Goal: Task Accomplishment & Management: Complete application form

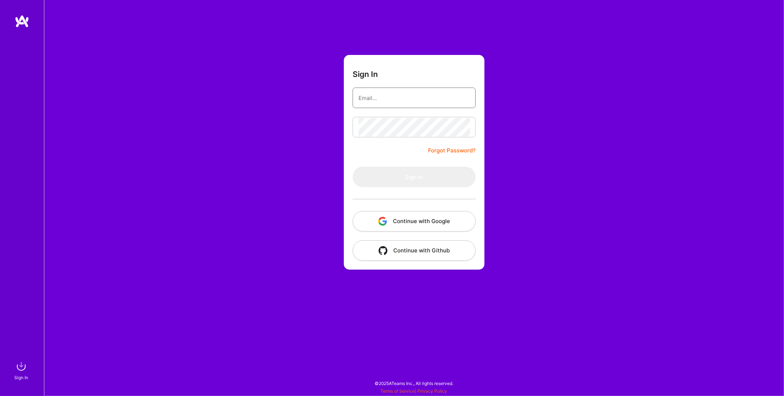
type input "[EMAIL_ADDRESS][DOMAIN_NAME]"
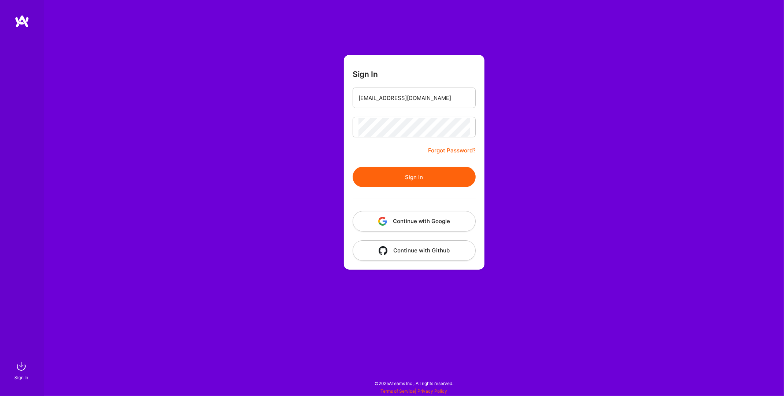
click at [429, 180] on button "Sign In" at bounding box center [414, 177] width 123 height 21
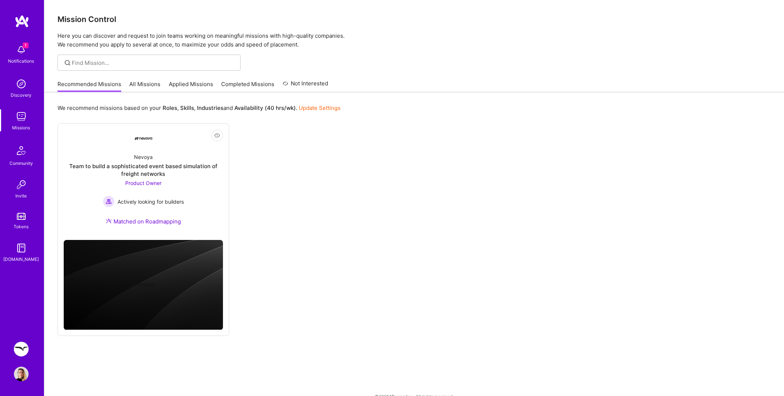
click at [22, 349] on img at bounding box center [21, 349] width 15 height 15
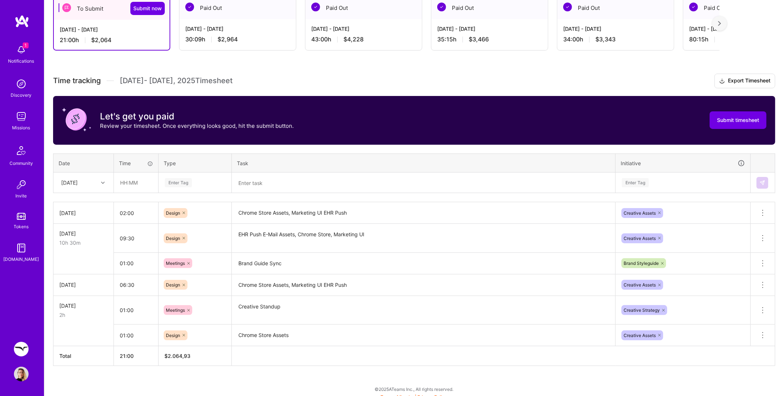
scroll to position [142, 0]
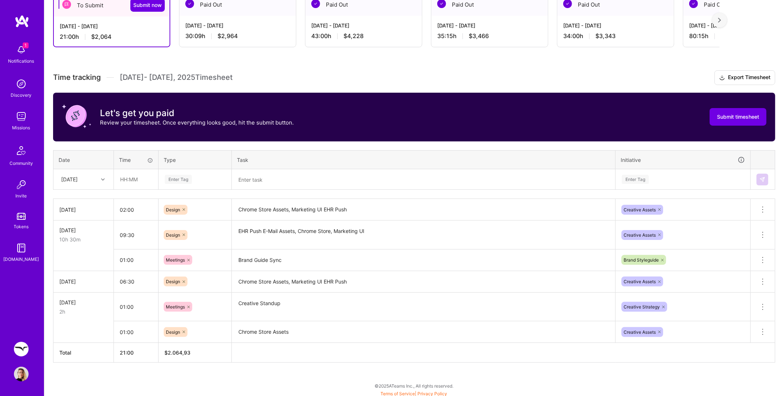
click at [97, 179] on div "[DATE]" at bounding box center [77, 179] width 41 height 12
click at [87, 280] on div "[DATE]" at bounding box center [83, 282] width 59 height 14
click at [122, 209] on input "02:00" at bounding box center [136, 209] width 44 height 19
click at [128, 207] on input "03:00" at bounding box center [136, 209] width 44 height 19
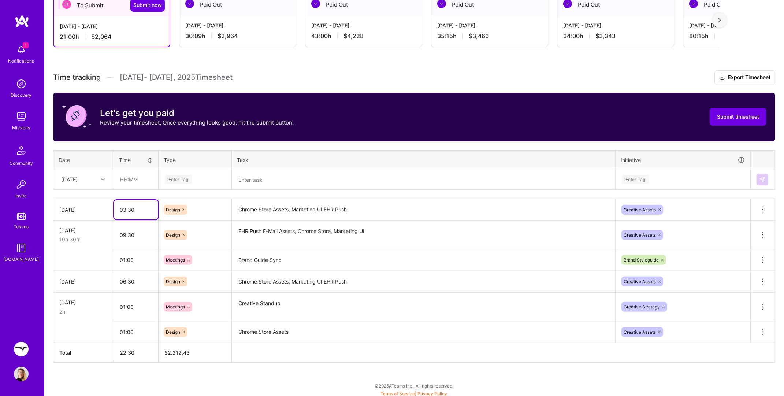
type input "03:30"
click at [221, 207] on div "Design" at bounding box center [195, 210] width 63 height 10
click at [305, 194] on div "Time tracking [DATE] - [DATE] Timesheet Export Timesheet Let's get you paid Rev…" at bounding box center [414, 216] width 722 height 292
click at [78, 177] on div "[DATE]" at bounding box center [69, 179] width 16 height 8
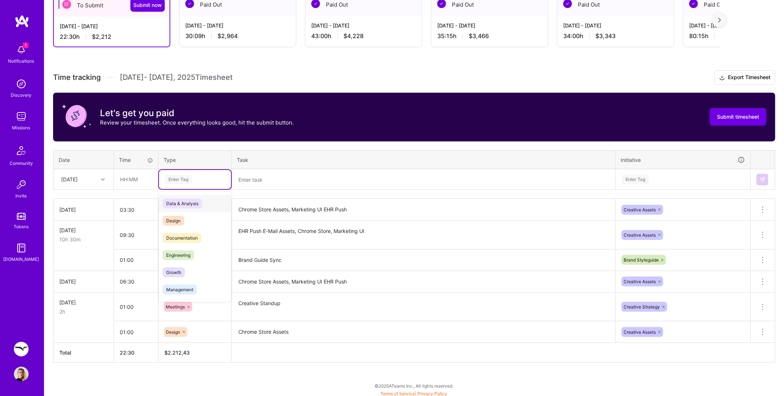
click at [181, 177] on div "Enter Tag" at bounding box center [178, 179] width 27 height 11
click at [127, 180] on input "text" at bounding box center [136, 179] width 44 height 19
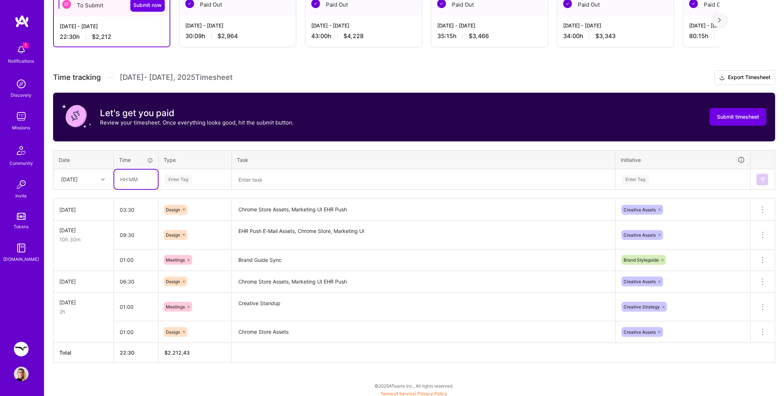
drag, startPoint x: 126, startPoint y: 178, endPoint x: 115, endPoint y: 179, distance: 11.0
click at [115, 179] on input "text" at bounding box center [136, 179] width 44 height 19
type input "11:00"
click at [178, 175] on div "Enter Tag" at bounding box center [178, 179] width 27 height 11
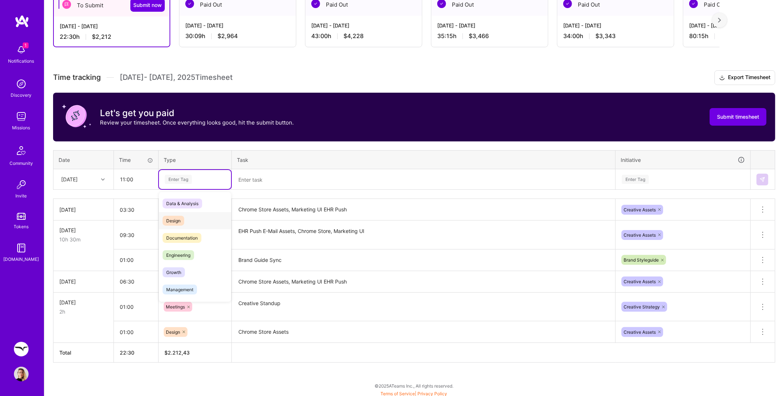
click at [185, 218] on div "Design" at bounding box center [195, 220] width 72 height 17
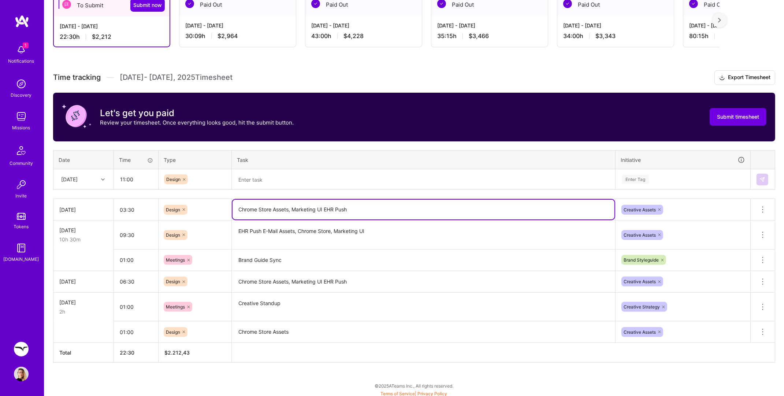
click at [309, 206] on textarea "Chrome Store Assets, Marketing UI EHR Push" at bounding box center [423, 210] width 382 height 20
click at [288, 180] on textarea at bounding box center [423, 179] width 382 height 19
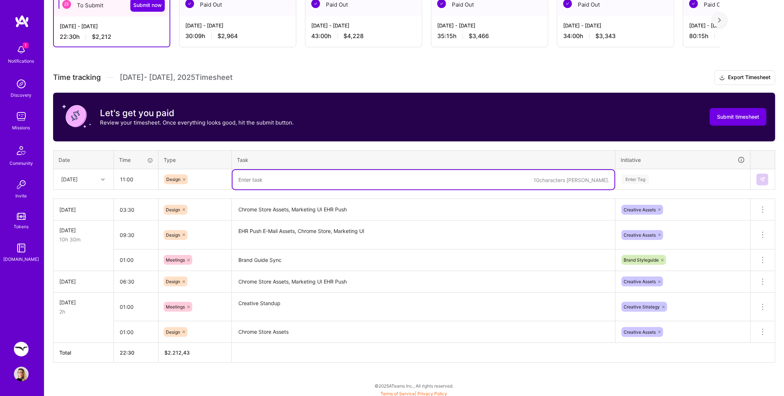
paste textarea "Chrome Store Assets, Marketing UI EHR Push"
drag, startPoint x: 290, startPoint y: 179, endPoint x: 363, endPoint y: 178, distance: 72.9
click at [363, 178] on textarea "Chrome Store Assets, Marketing UI EHR Push" at bounding box center [423, 179] width 382 height 19
type textarea "Chrome Store Assets, Marketing UI EHR Push"
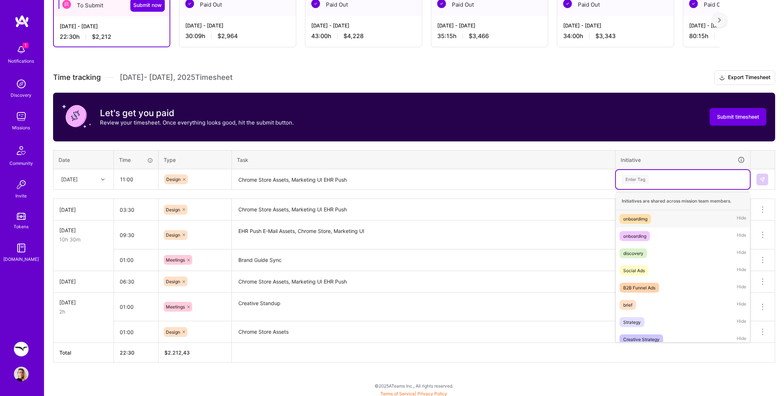
click at [636, 179] on div "Enter Tag" at bounding box center [635, 179] width 27 height 11
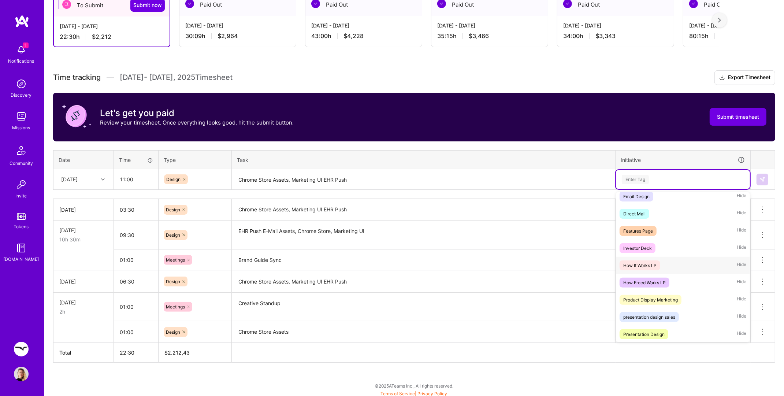
scroll to position [0, 0]
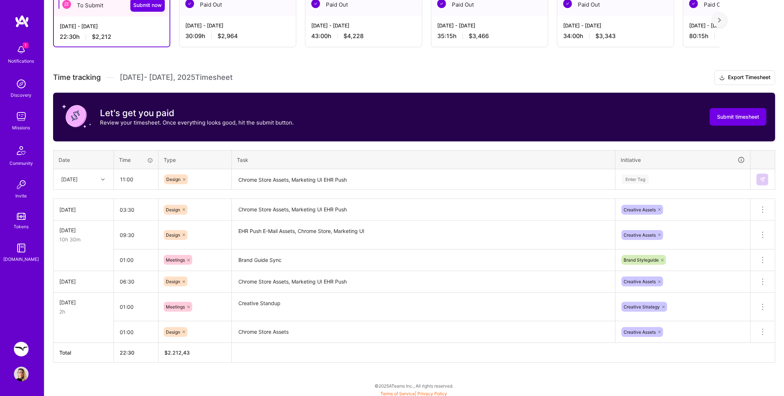
click at [595, 188] on div "Time tracking [DATE] - [DATE] Timesheet Export Timesheet Let's get you paid Rev…" at bounding box center [414, 216] width 722 height 292
click at [639, 176] on div "Enter Tag" at bounding box center [635, 179] width 27 height 11
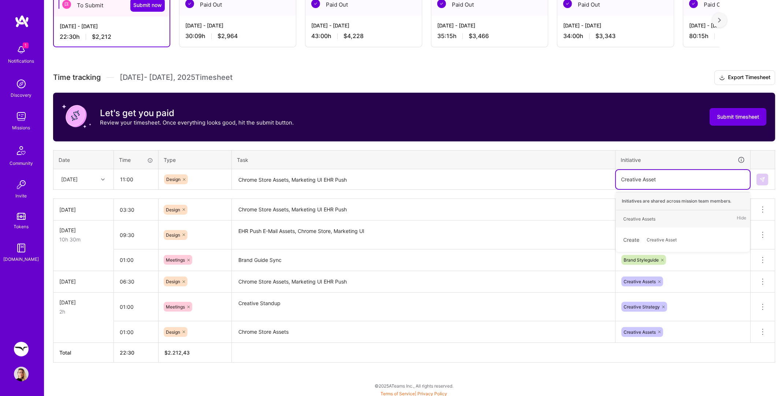
type input "Creative Assets"
click at [637, 216] on div "Creative Assets" at bounding box center [639, 219] width 32 height 8
type input "Feature Release EHR Push"
click at [666, 223] on span "Feature Release EHR Push" at bounding box center [674, 222] width 62 height 10
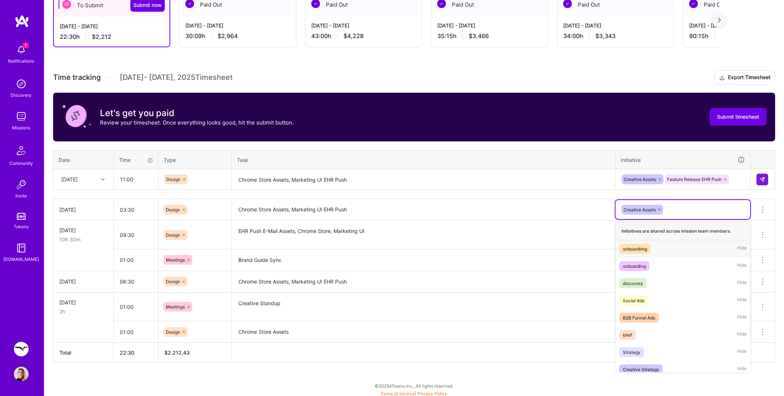
click at [689, 200] on div "Creative Assets" at bounding box center [682, 209] width 135 height 19
click at [725, 177] on icon at bounding box center [725, 179] width 4 height 4
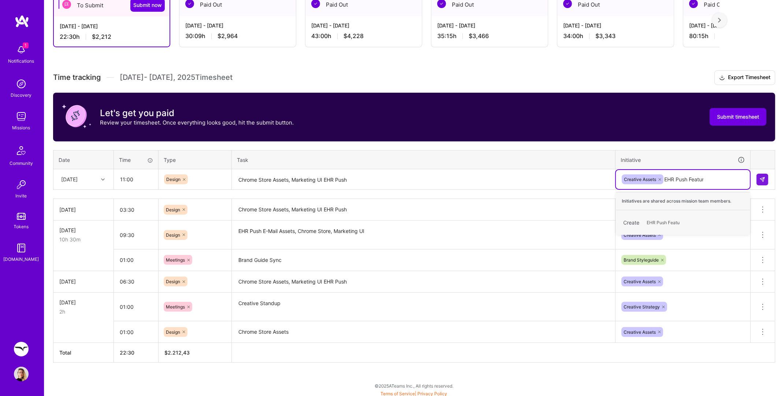
type input "EHR Push Feature"
click at [675, 217] on span "EHR Push Feature" at bounding box center [665, 222] width 44 height 10
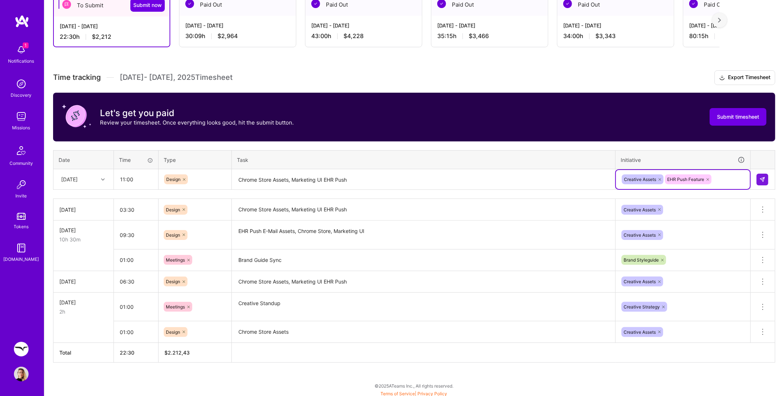
click at [678, 208] on div "Creative Assets" at bounding box center [683, 209] width 124 height 11
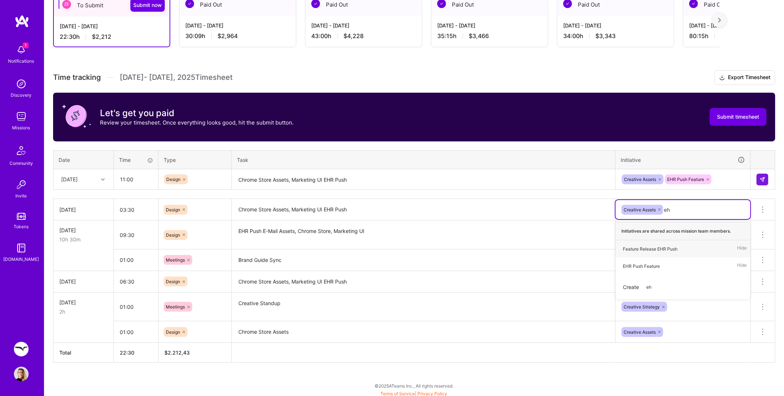
type input "ehr"
click at [651, 262] on div "EHR Push Feature" at bounding box center [641, 266] width 37 height 8
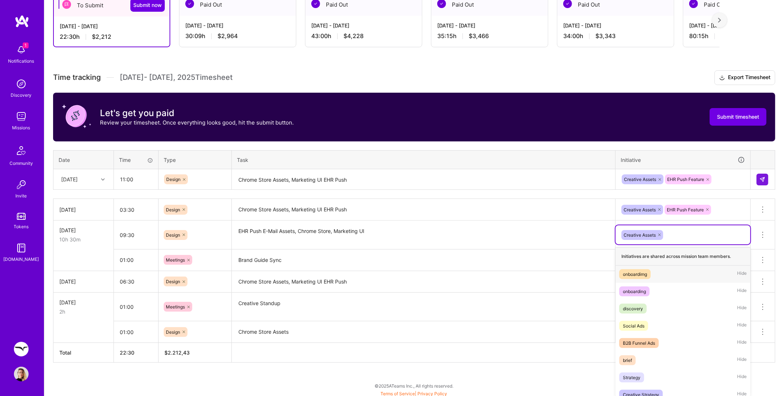
click at [689, 230] on div "Creative Assets" at bounding box center [683, 234] width 124 height 11
type input "eh"
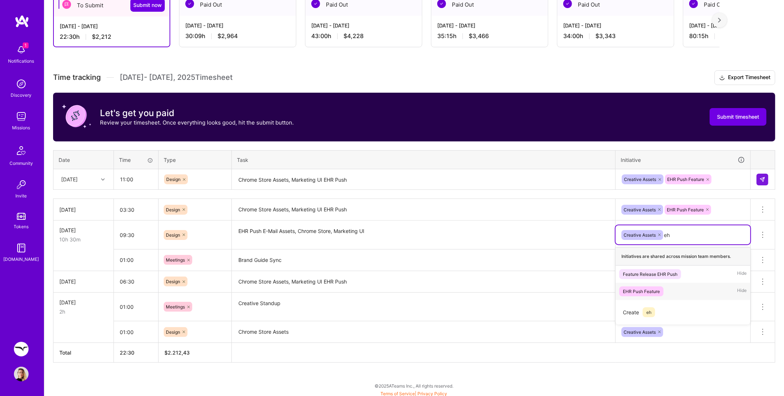
click at [643, 289] on div "EHR Push Feature" at bounding box center [641, 291] width 37 height 8
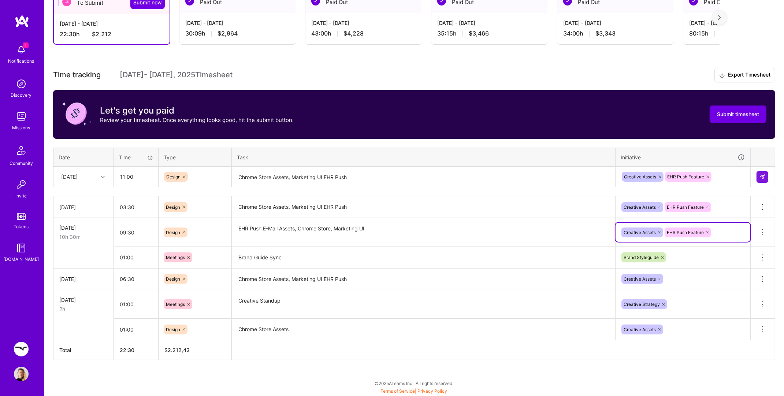
click at [684, 283] on div "Creative Assets" at bounding box center [682, 278] width 135 height 19
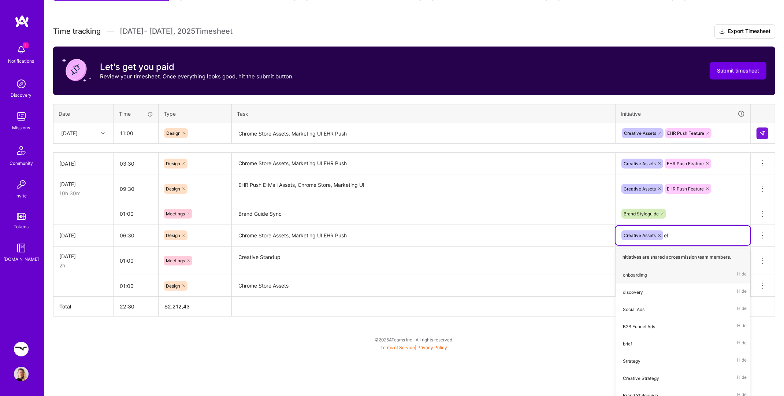
scroll to position [142, 0]
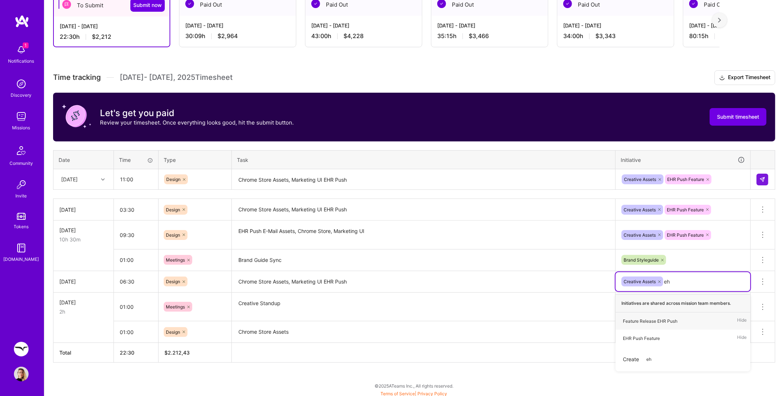
type input "ehr"
click at [646, 336] on div "EHR Push Feature" at bounding box center [641, 338] width 37 height 8
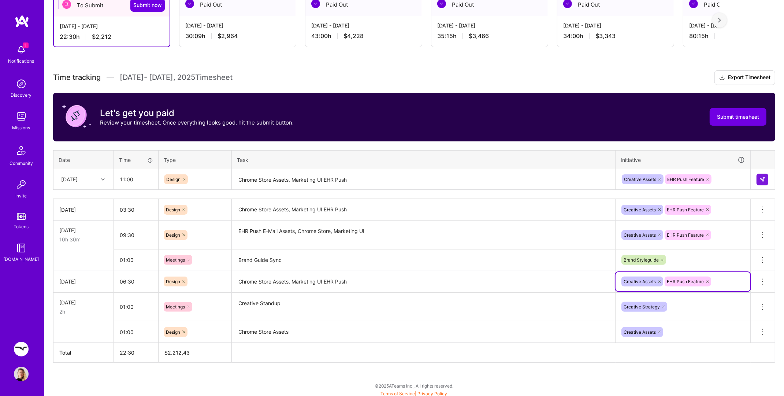
click at [370, 176] on textarea "Chrome Store Assets, Marketing UI EHR Push" at bounding box center [423, 179] width 382 height 19
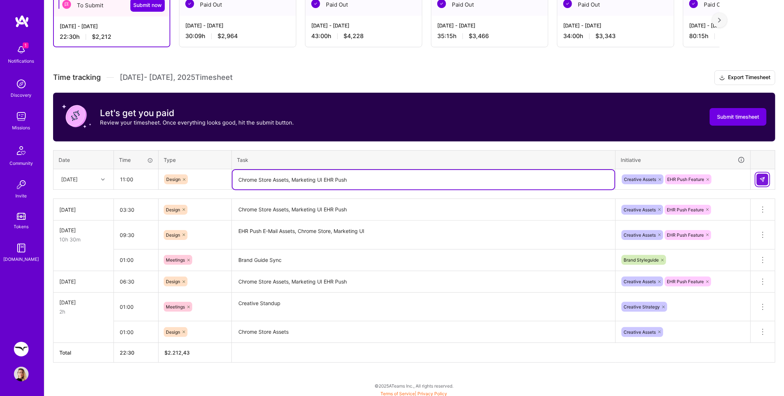
click at [757, 178] on button at bounding box center [762, 180] width 12 height 12
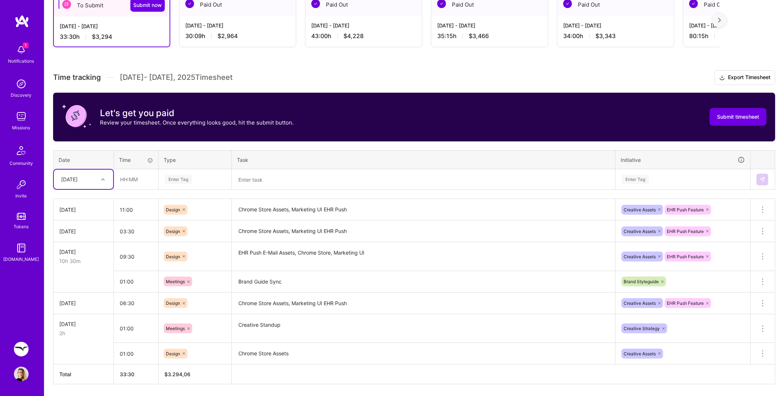
click at [108, 180] on div at bounding box center [103, 180] width 11 height 10
click at [92, 279] on div "[DATE]" at bounding box center [83, 280] width 59 height 14
click at [123, 182] on input "text" at bounding box center [136, 179] width 44 height 19
type input "5"
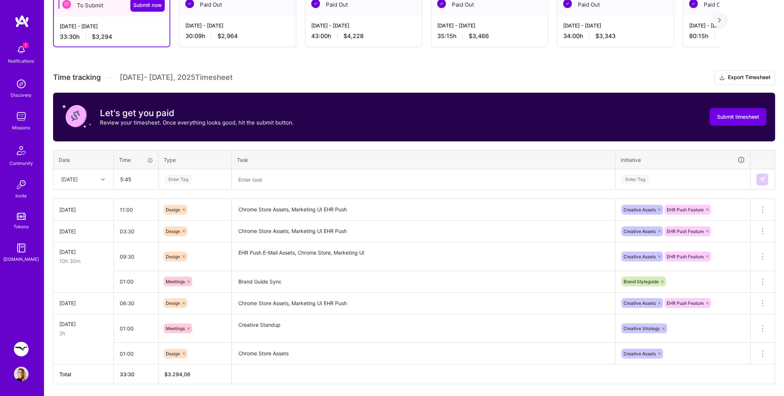
type input "05:45"
click at [200, 172] on div "Enter Tag" at bounding box center [195, 179] width 72 height 19
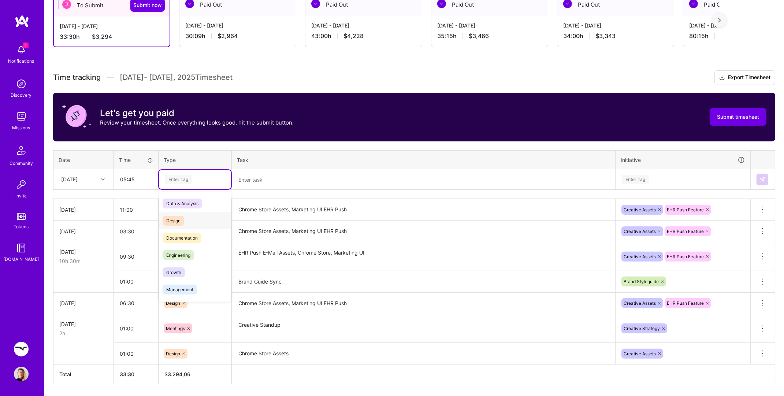
click at [181, 216] on span "Design" at bounding box center [174, 221] width 22 height 10
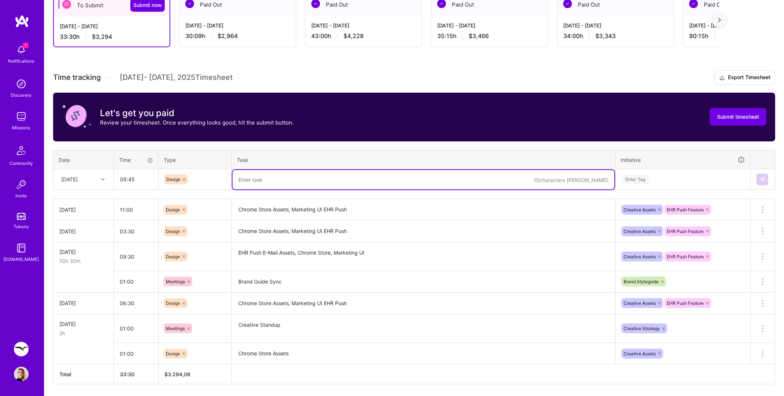
click at [256, 179] on textarea at bounding box center [423, 179] width 382 height 19
type textarea "E"
type textarea "Chrome Store Assets Iteration, Chrome Extension Post-Install page"
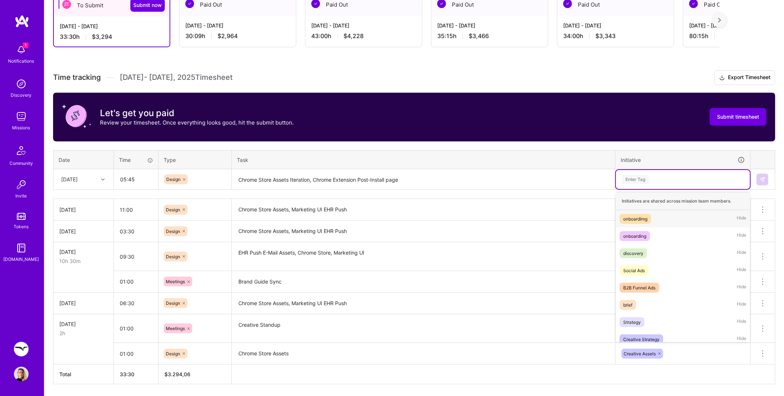
click at [632, 180] on div "Enter Tag" at bounding box center [635, 179] width 27 height 11
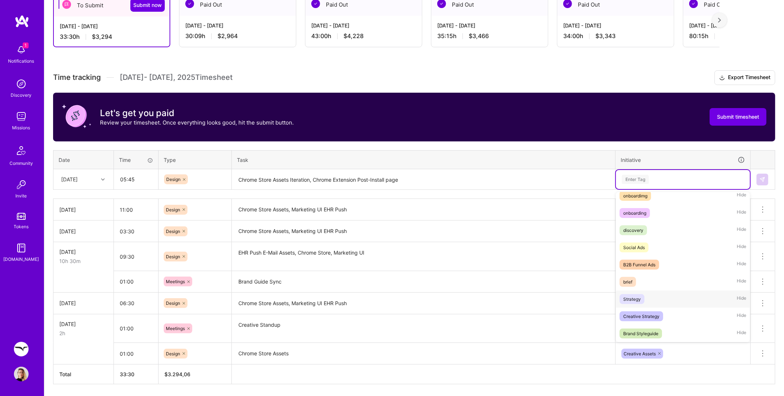
scroll to position [25, 0]
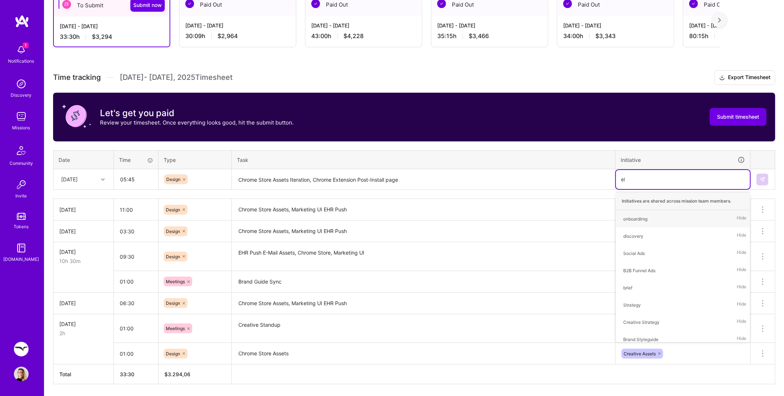
type input "ehr"
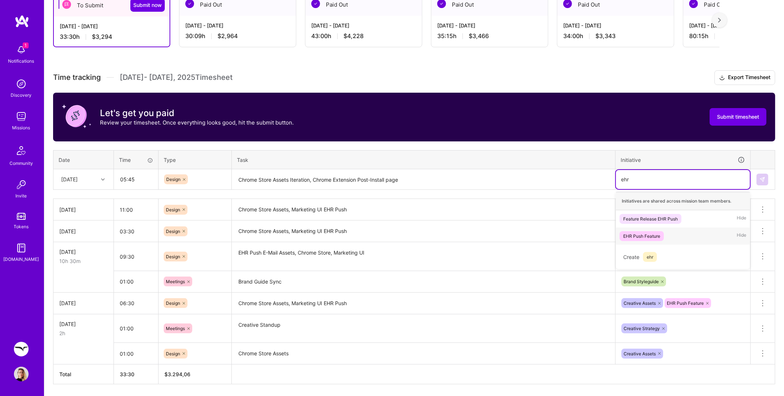
click at [652, 233] on div "EHR Push Feature" at bounding box center [641, 236] width 37 height 8
type input "cre"
click at [648, 232] on div "Creative Assets" at bounding box center [639, 236] width 32 height 8
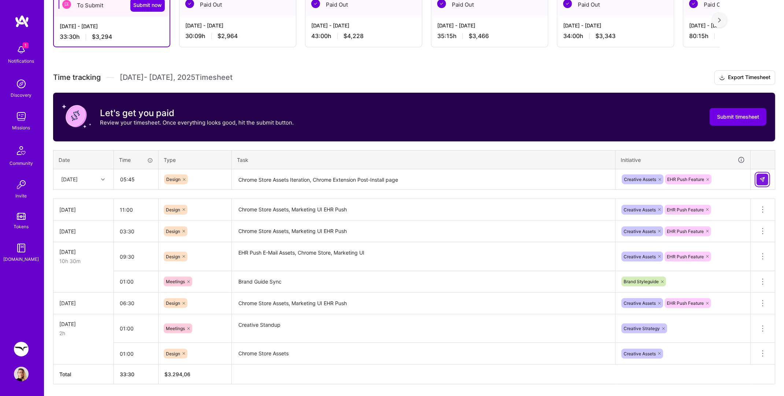
click at [765, 178] on button at bounding box center [762, 180] width 12 height 12
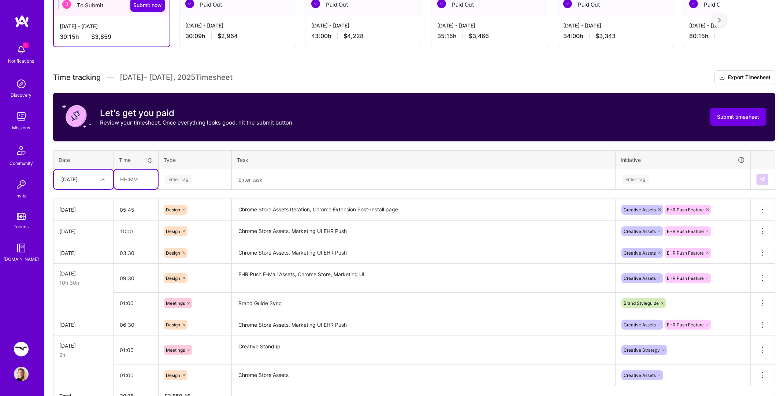
click at [125, 179] on input "text" at bounding box center [136, 179] width 44 height 19
type input "00:45"
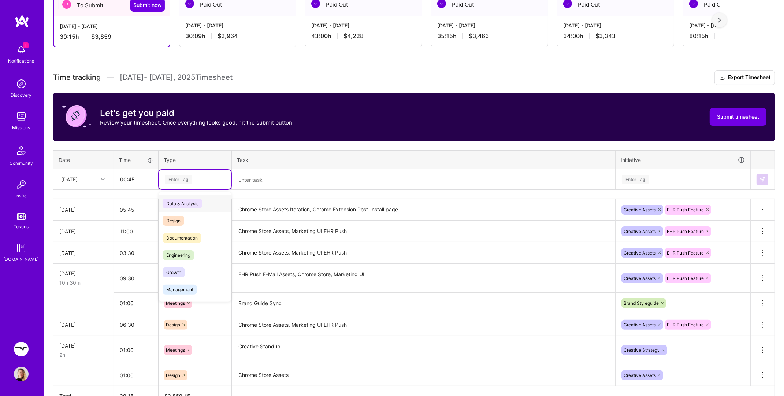
click at [163, 178] on div "Enter Tag" at bounding box center [195, 179] width 72 height 19
click at [169, 265] on span "Meetings" at bounding box center [176, 265] width 26 height 10
click at [258, 182] on textarea at bounding box center [423, 179] width 382 height 19
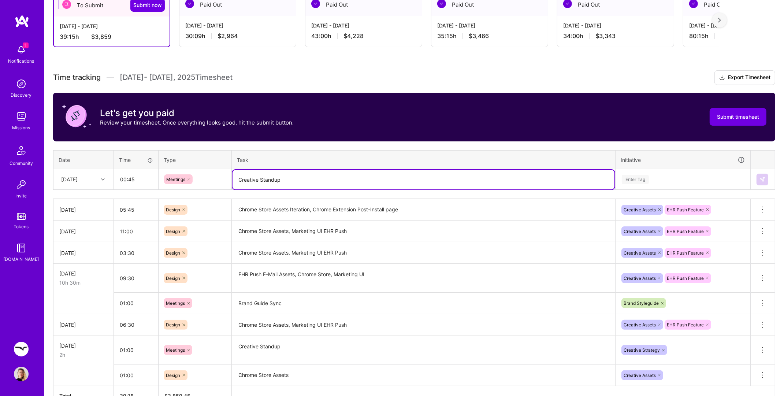
type textarea "Creative Standup"
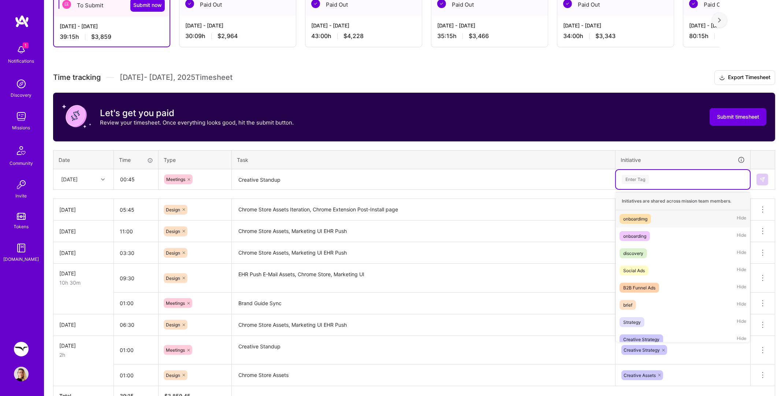
click at [639, 180] on div "Enter Tag" at bounding box center [635, 179] width 27 height 11
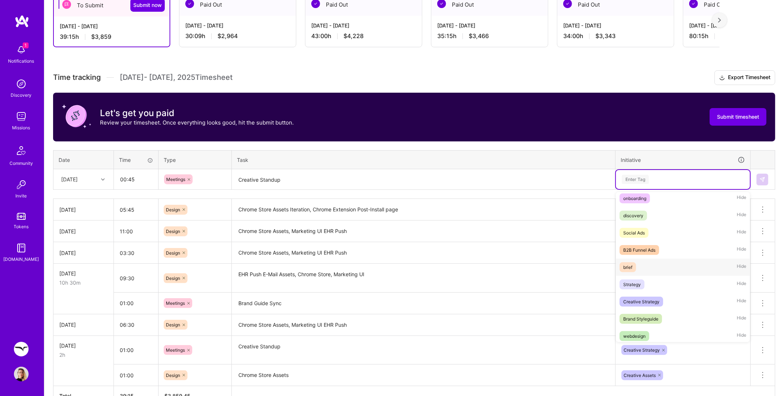
scroll to position [39, 0]
click at [651, 297] on div "Creative Strategy" at bounding box center [641, 301] width 36 height 8
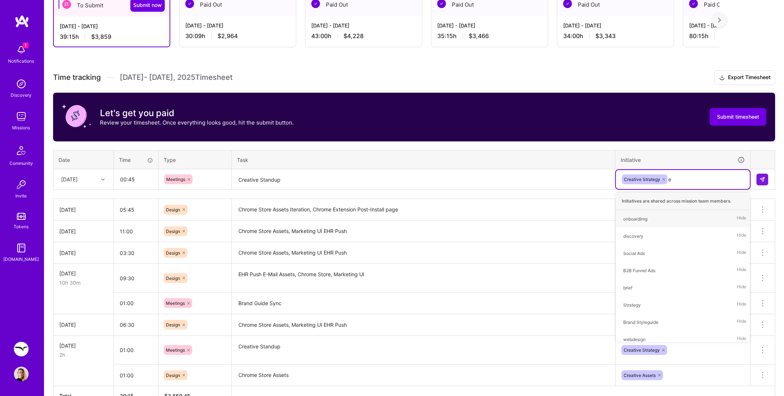
type input "eh"
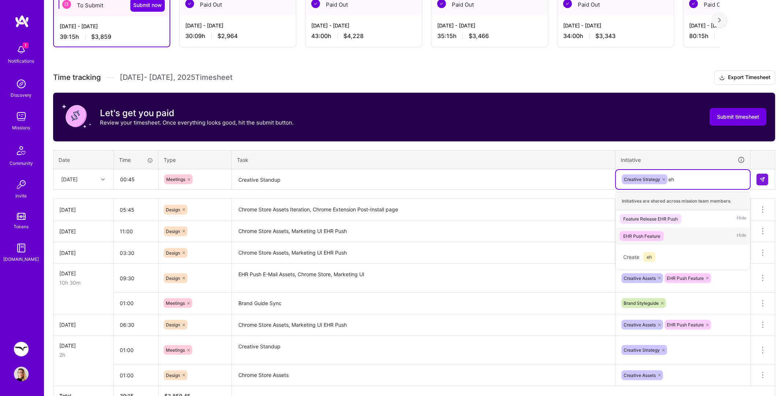
click at [656, 234] on div "EHR Push Feature" at bounding box center [641, 236] width 37 height 8
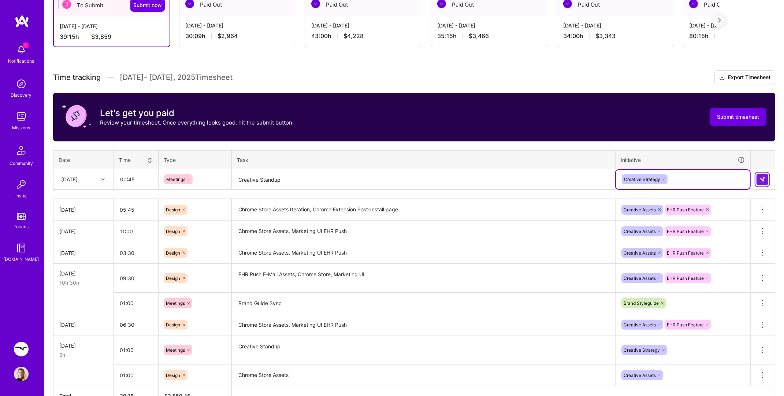
click at [766, 179] on button at bounding box center [762, 180] width 12 height 12
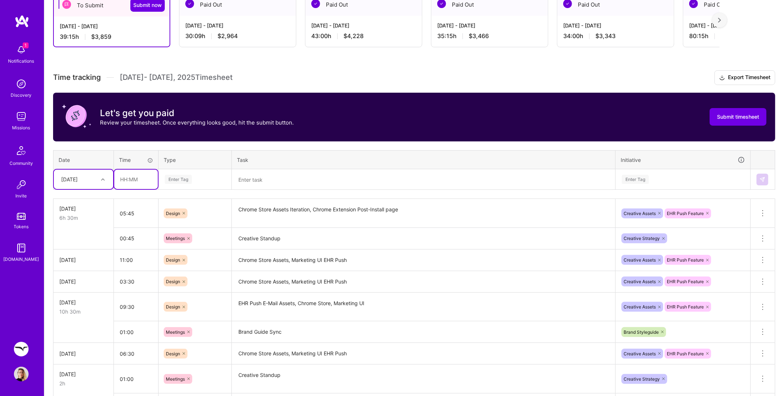
click at [130, 182] on input "text" at bounding box center [136, 179] width 44 height 19
type input "00:30"
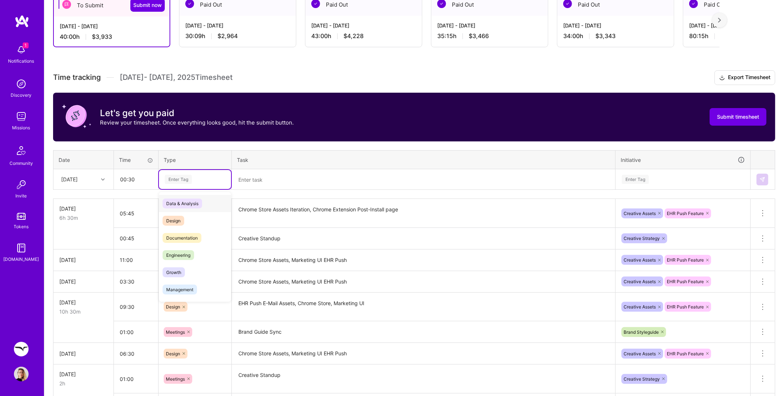
click at [176, 178] on div "Enter Tag" at bounding box center [178, 179] width 27 height 11
click at [186, 263] on span "Meetings" at bounding box center [176, 268] width 26 height 10
click at [285, 185] on textarea at bounding box center [423, 179] width 382 height 19
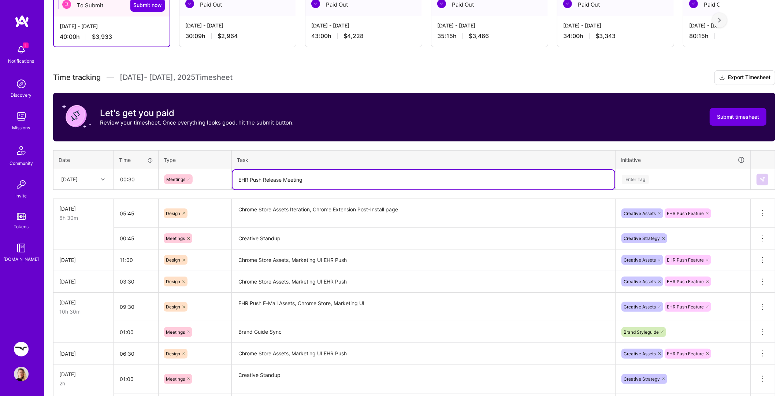
type textarea "EHR Push Release Meeting"
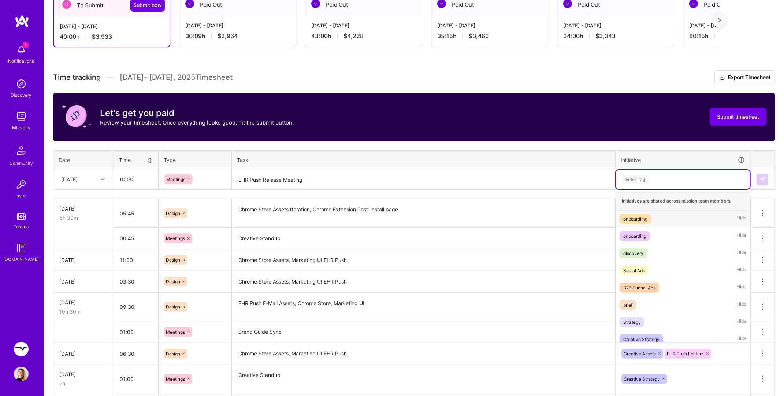
click at [639, 180] on div "Enter Tag" at bounding box center [635, 179] width 27 height 11
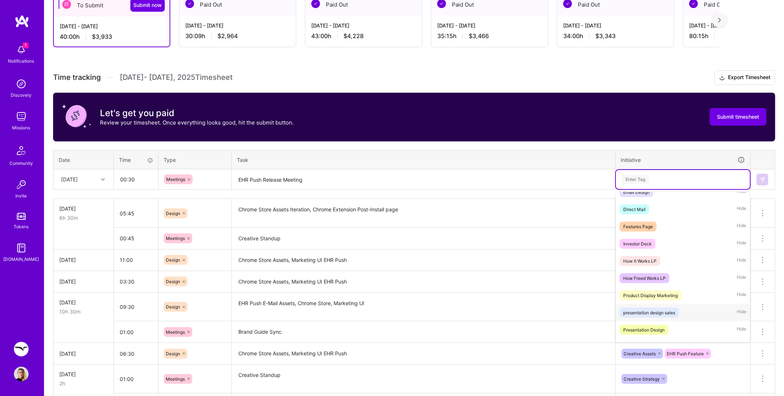
scroll to position [315, 0]
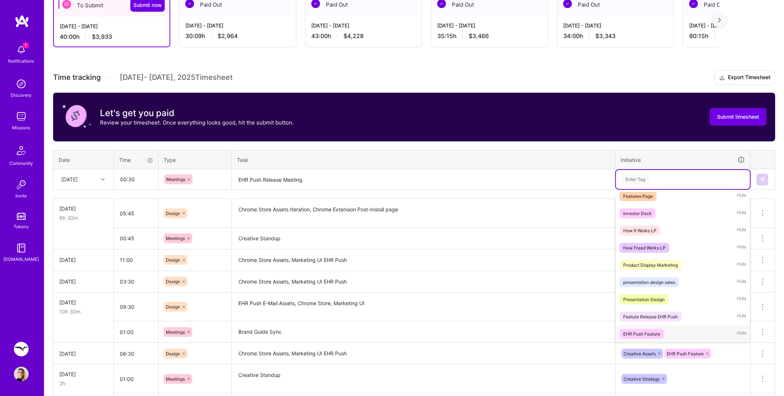
click at [648, 331] on div "EHR Push Feature" at bounding box center [641, 334] width 37 height 8
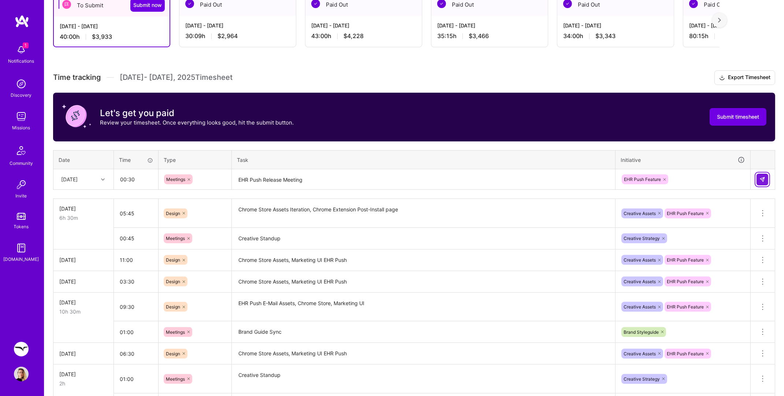
click at [763, 178] on img at bounding box center [762, 179] width 6 height 6
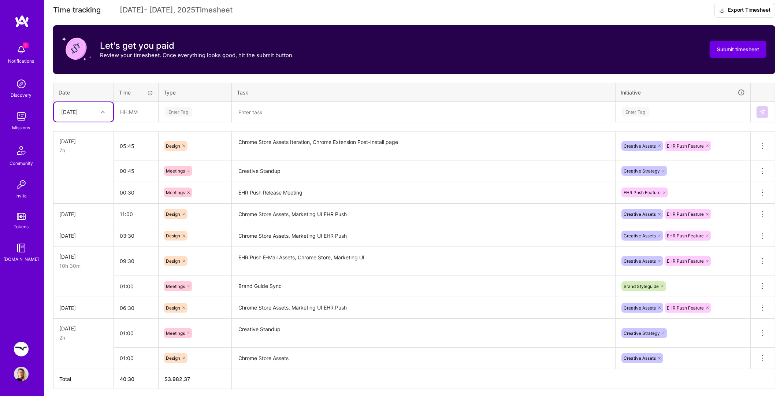
scroll to position [213, 0]
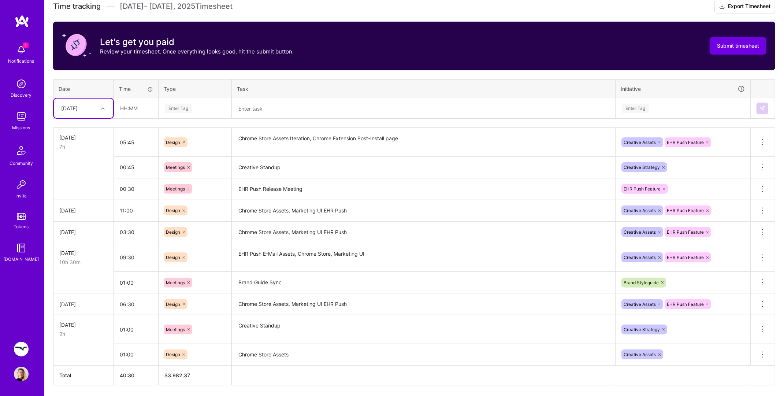
click at [269, 186] on textarea "EHR Push Release Meeting" at bounding box center [423, 189] width 382 height 20
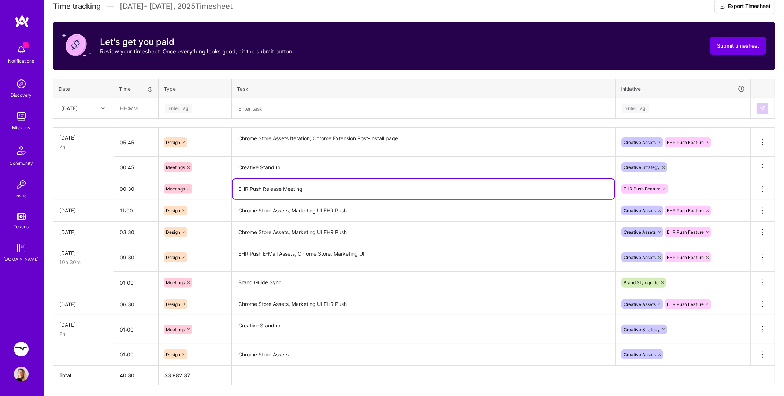
click at [269, 186] on textarea "EHR Push Release Meeting" at bounding box center [423, 189] width 382 height 20
click at [260, 189] on textarea "EHR Push Release Meeting" at bounding box center [423, 189] width 382 height 20
type textarea "EHR Push Feature Release Meeting"
click at [308, 325] on textarea "Creative Standup" at bounding box center [423, 329] width 382 height 27
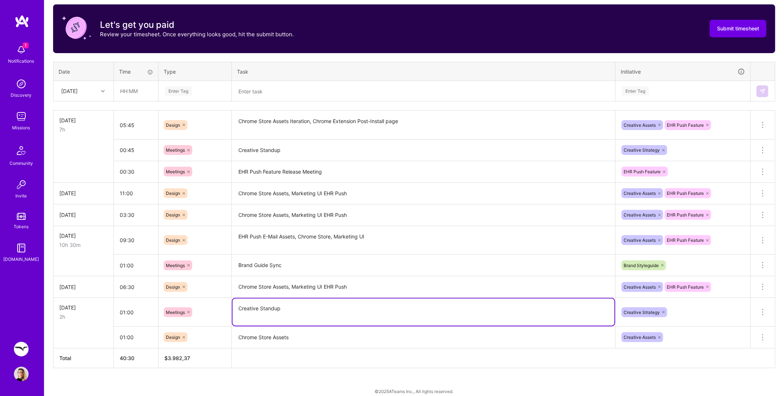
scroll to position [235, 0]
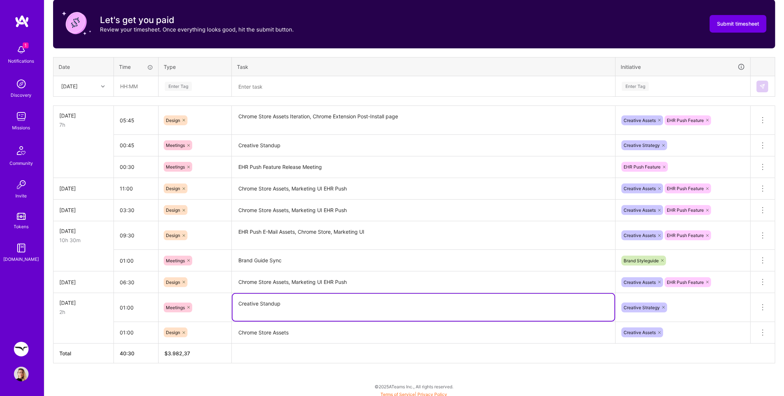
click at [297, 331] on textarea "Chrome Store Assets" at bounding box center [423, 333] width 382 height 20
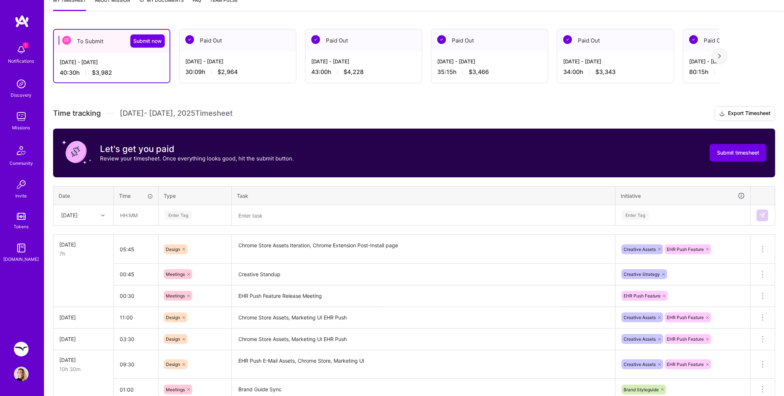
scroll to position [0, 0]
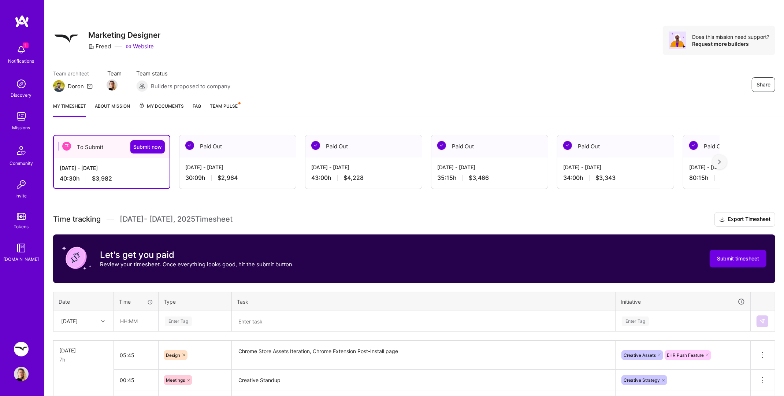
click at [738, 269] on div "Submit timesheet" at bounding box center [738, 258] width 57 height 31
click at [734, 258] on span "Submit timesheet" at bounding box center [738, 258] width 42 height 7
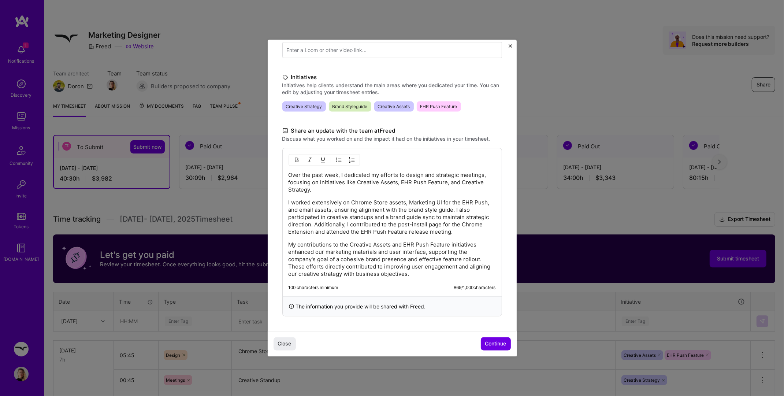
scroll to position [112, 0]
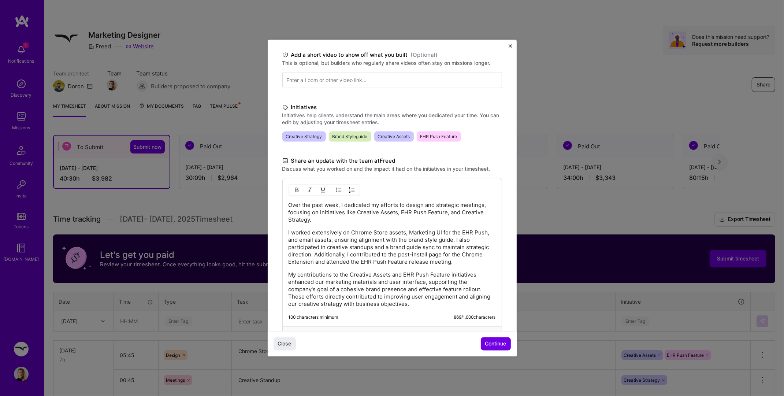
click at [320, 212] on p "Over the past week, I dedicated my efforts to design and strategic meetings, fo…" at bounding box center [391, 212] width 207 height 22
drag, startPoint x: 329, startPoint y: 212, endPoint x: 366, endPoint y: 213, distance: 37.4
click at [366, 213] on p "Over the past week, I dedicated my efforts to design and strategic meetings, fo…" at bounding box center [391, 212] width 207 height 22
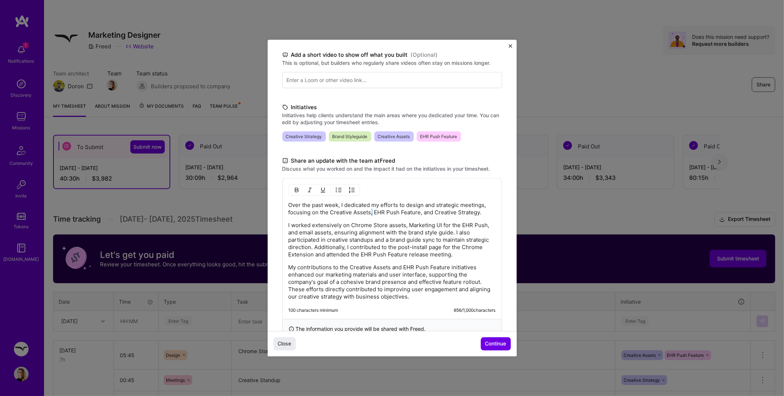
click at [372, 212] on p "Over the past week, I dedicated my efforts to design and strategic meetings, fo…" at bounding box center [391, 208] width 207 height 15
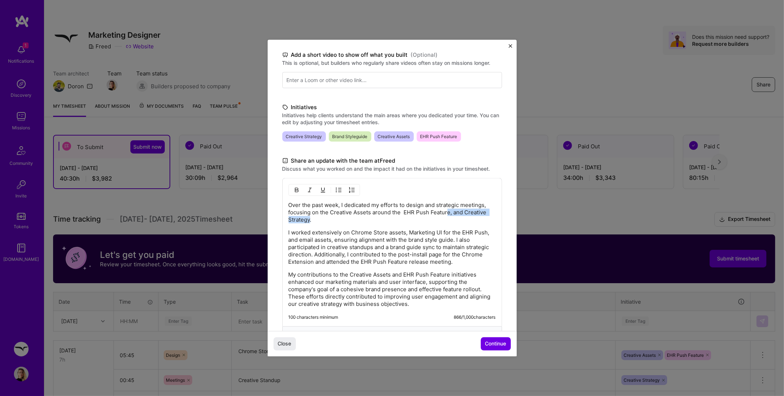
drag, startPoint x: 447, startPoint y: 214, endPoint x: 310, endPoint y: 221, distance: 137.5
click at [310, 221] on p "Over the past week, I dedicated my efforts to design and strategic meetings, fo…" at bounding box center [391, 212] width 207 height 22
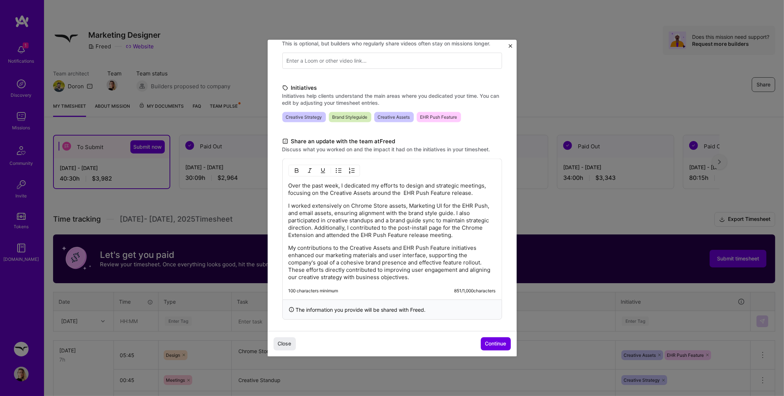
scroll to position [133, 0]
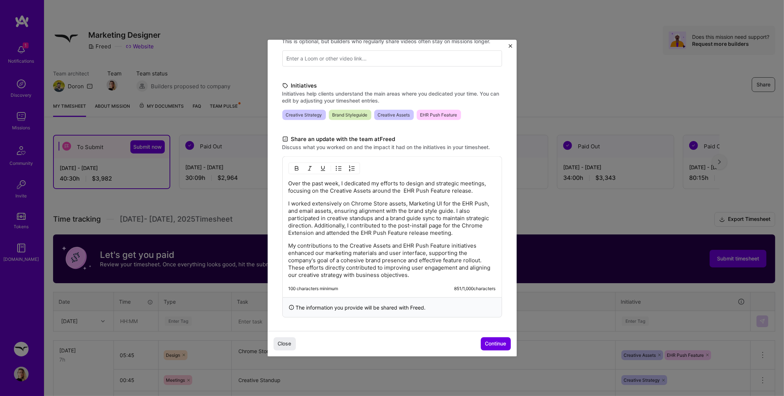
click at [360, 223] on p "I worked extensively on Chrome Store assets, Marketing UI for the EHR Push, and…" at bounding box center [391, 218] width 207 height 37
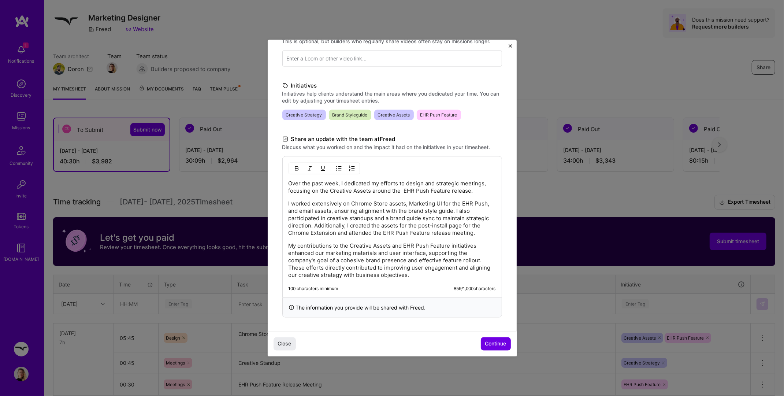
scroll to position [25, 0]
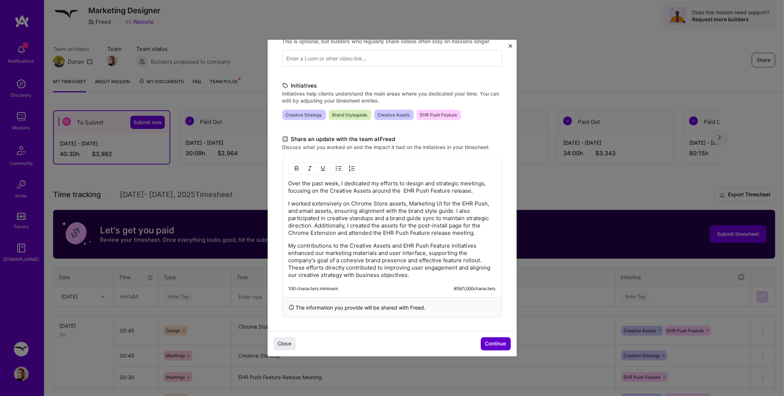
click at [496, 348] on button "Continue" at bounding box center [496, 343] width 30 height 13
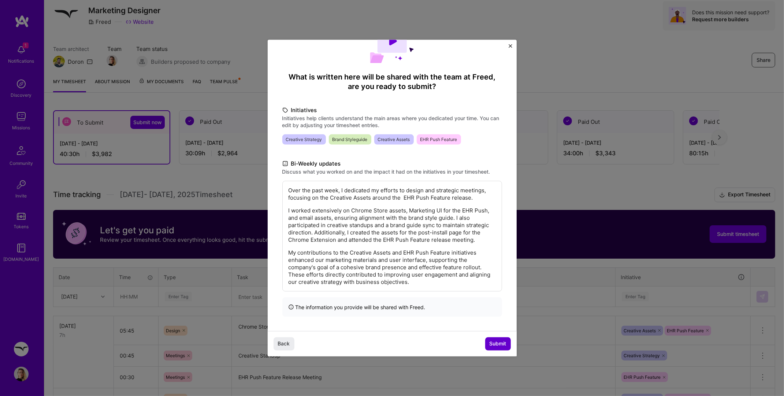
click at [497, 346] on span "Submit" at bounding box center [497, 343] width 17 height 7
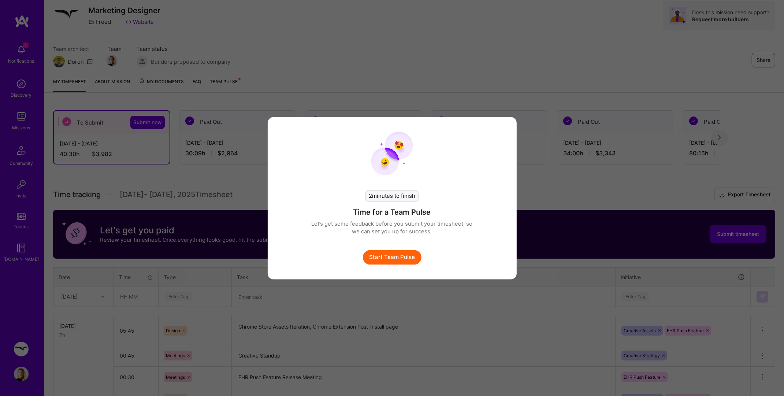
click at [397, 261] on button "Start Team Pulse" at bounding box center [392, 257] width 59 height 15
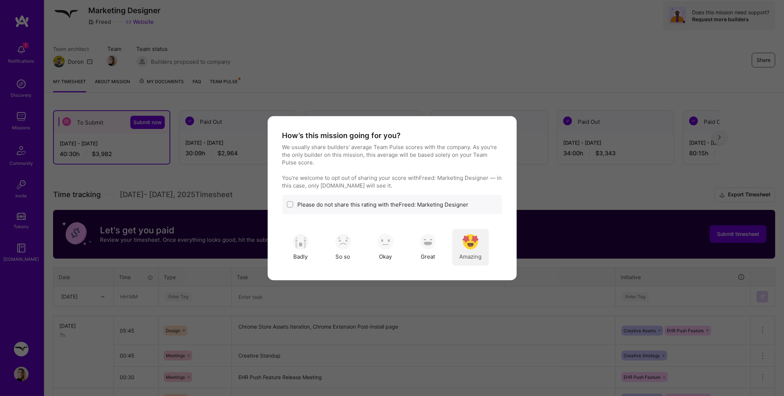
click at [471, 253] on span "Amazing" at bounding box center [470, 257] width 22 height 8
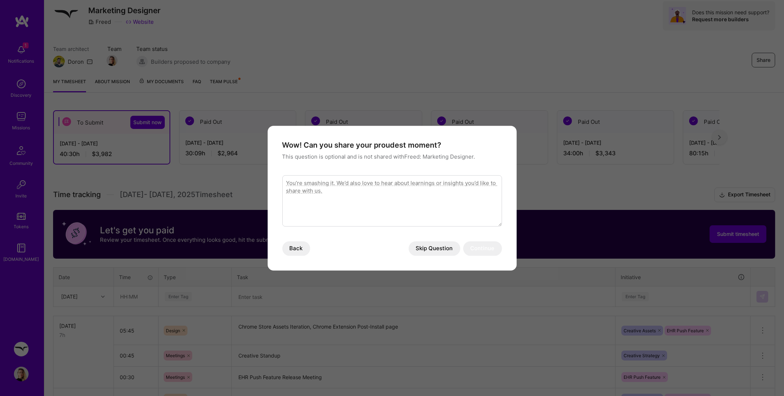
click at [346, 197] on textarea "modal" at bounding box center [392, 200] width 220 height 51
click at [442, 252] on button "Skip Question" at bounding box center [435, 248] width 52 height 15
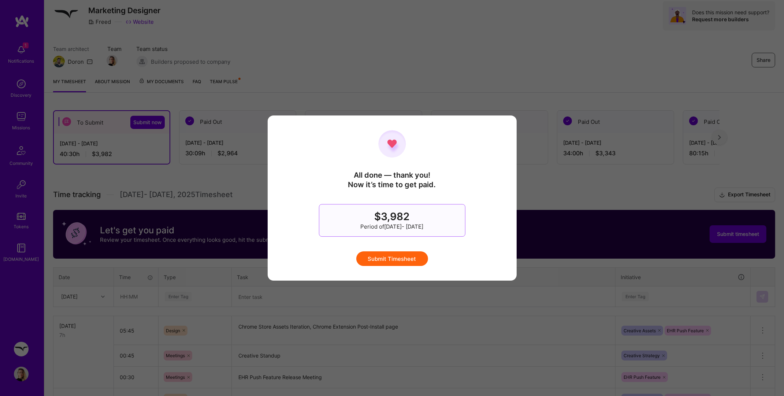
click at [413, 257] on button "Submit Timesheet" at bounding box center [392, 258] width 72 height 15
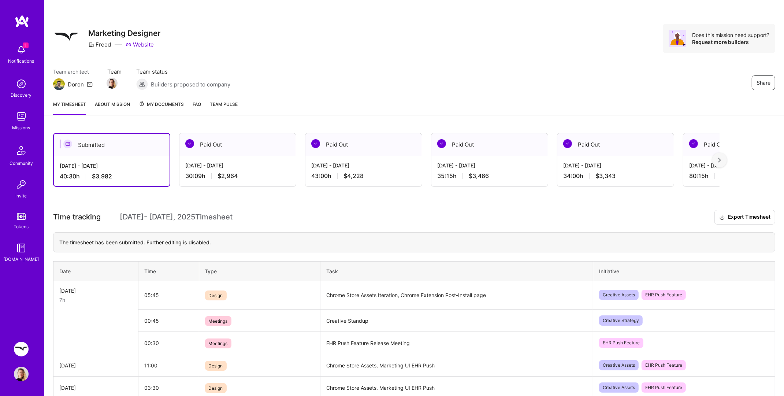
scroll to position [0, 0]
